Goal: Information Seeking & Learning: Find specific fact

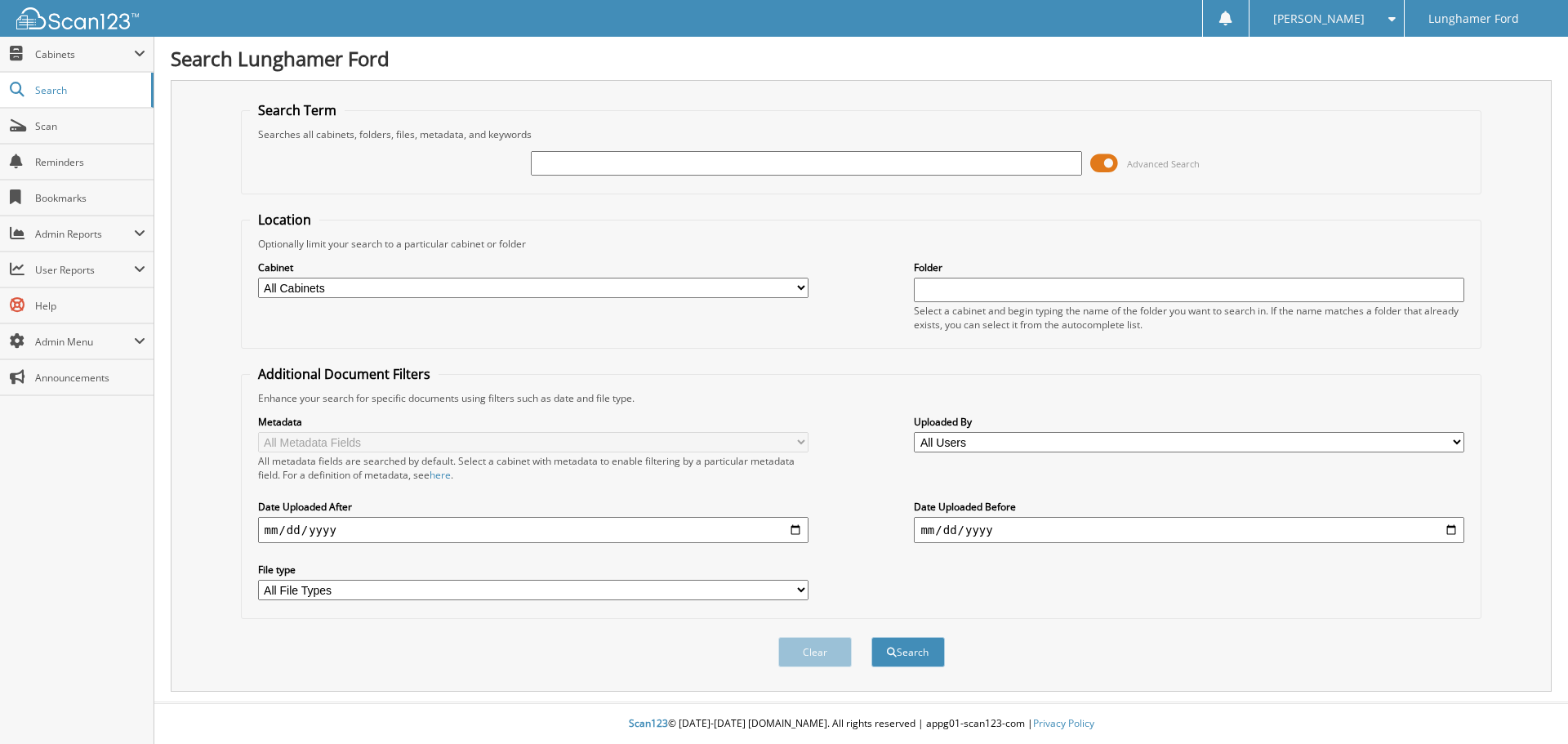
click at [363, 297] on select "All Cabinets ACCOUNTS PAYABLE ACCOUNTS RECEIVABLE ACH BANK REC CAR DEALS - AUTO…" at bounding box center [534, 288] width 551 height 21
select select "42315"
click at [259, 277] on select "All Cabinets ACCOUNTS PAYABLE ACCOUNTS RECEIVABLE ACH BANK REC CAR DEALS - AUTO…" at bounding box center [534, 288] width 551 height 21
click at [623, 163] on input "text" at bounding box center [806, 163] width 551 height 24
type input "[PERSON_NAME]"
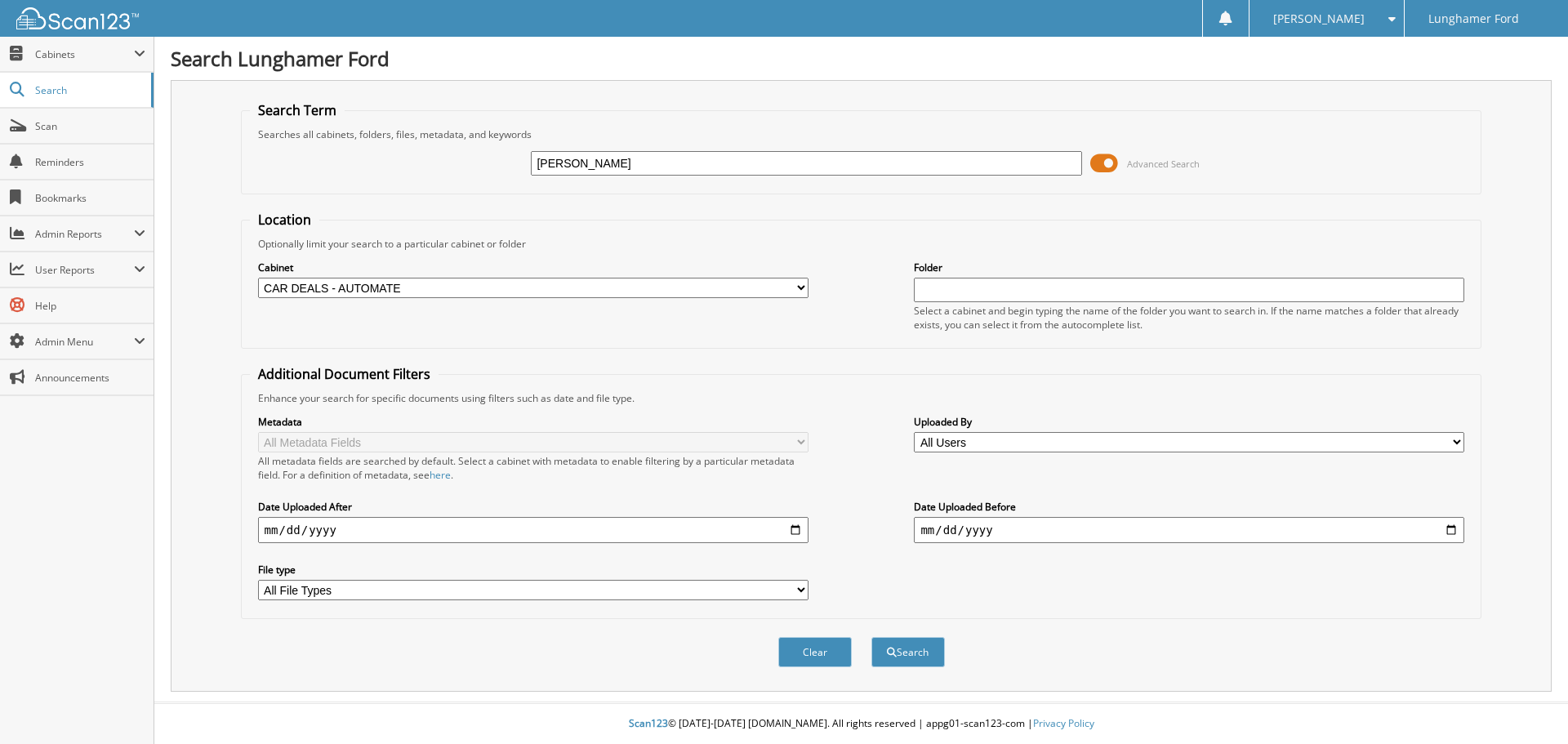
click at [871, 637] on button "Search" at bounding box center [908, 652] width 73 height 30
click at [411, 290] on select "All Cabinets ACCOUNTS PAYABLE ACCOUNTS RECEIVABLE ACH BANK REC CAR DEALS - AUTO…" at bounding box center [534, 288] width 551 height 21
select select "42315"
click at [259, 277] on select "All Cabinets ACCOUNTS PAYABLE ACCOUNTS RECEIVABLE ACH BANK REC CAR DEALS - AUTO…" at bounding box center [534, 288] width 551 height 21
click at [584, 153] on input "text" at bounding box center [806, 163] width 551 height 24
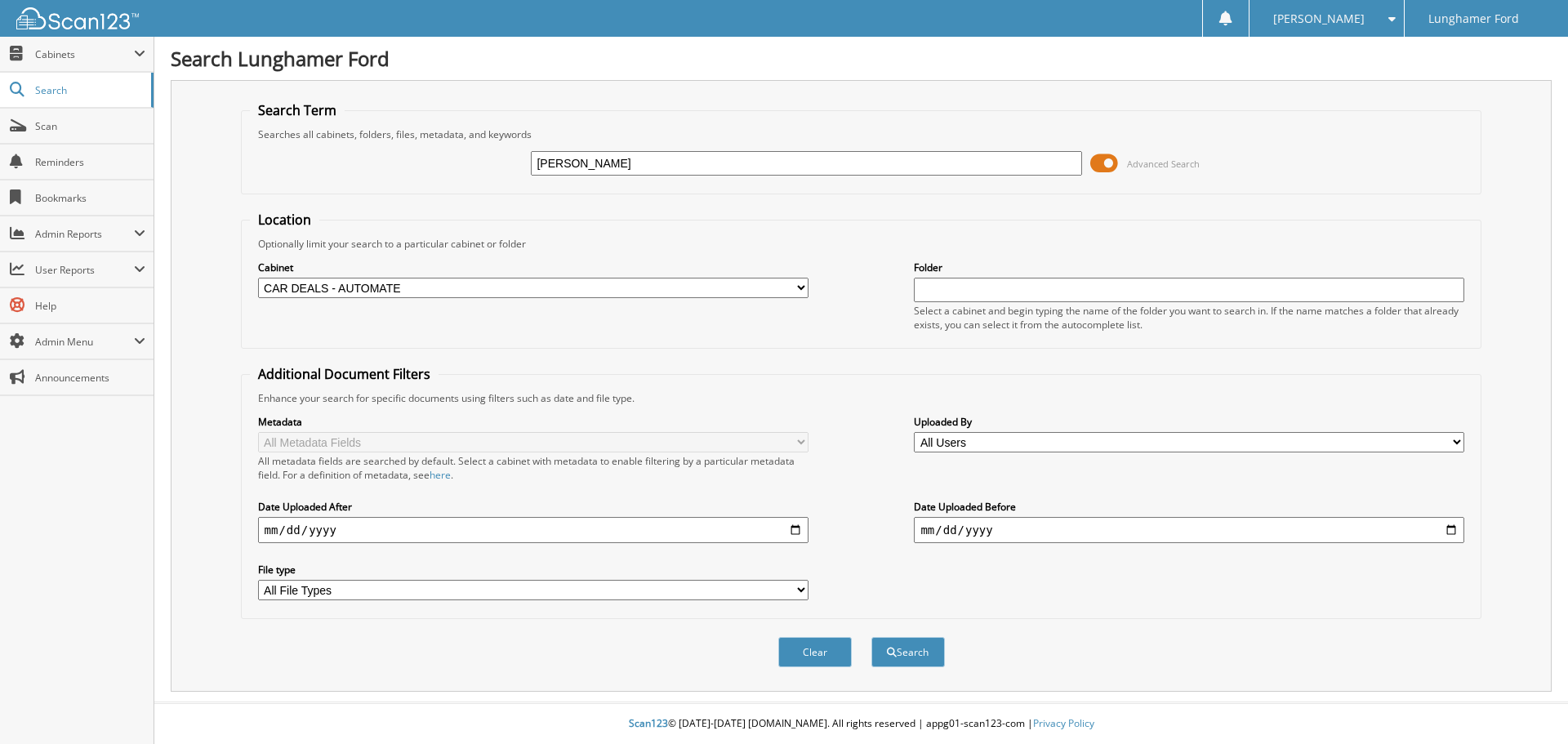
type input "rachael bailey"
click at [871, 637] on button "Search" at bounding box center [908, 652] width 73 height 30
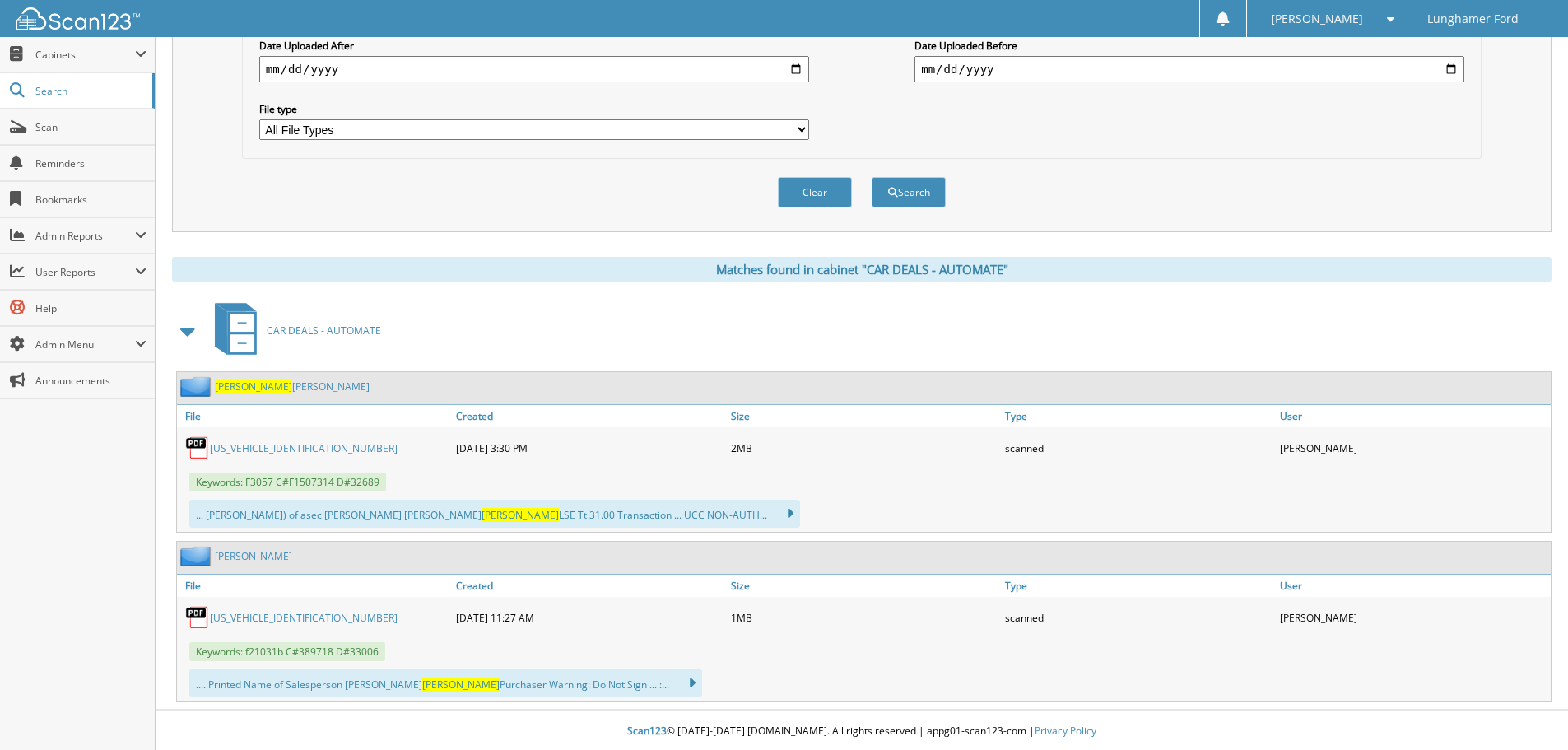
scroll to position [468, 0]
click at [281, 387] on link "BAILEY RACHEAL" at bounding box center [293, 384] width 155 height 14
